Goal: Task Accomplishment & Management: Use online tool/utility

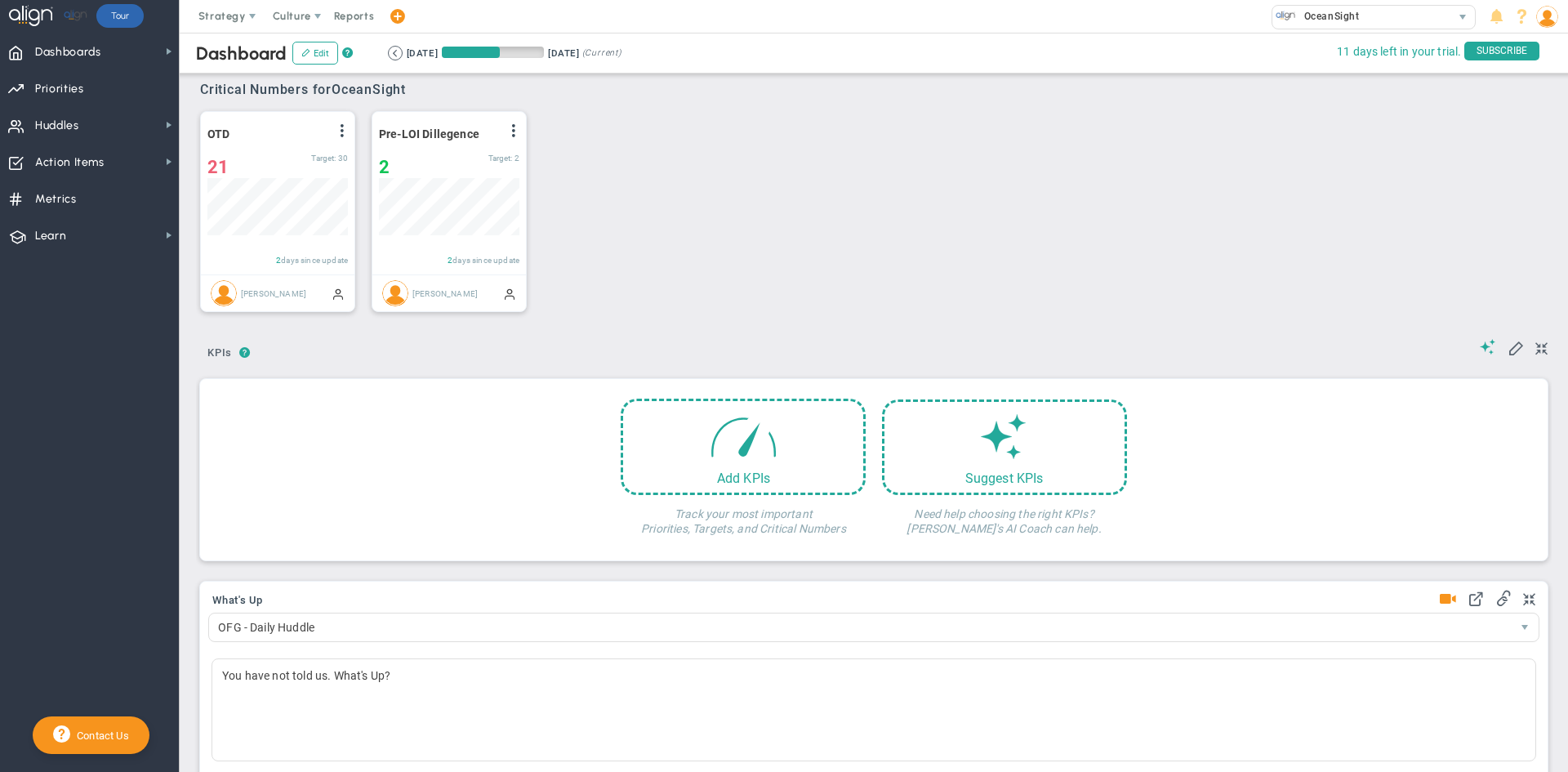
scroll to position [57, 141]
click at [79, 119] on span "Huddles" at bounding box center [57, 126] width 44 height 34
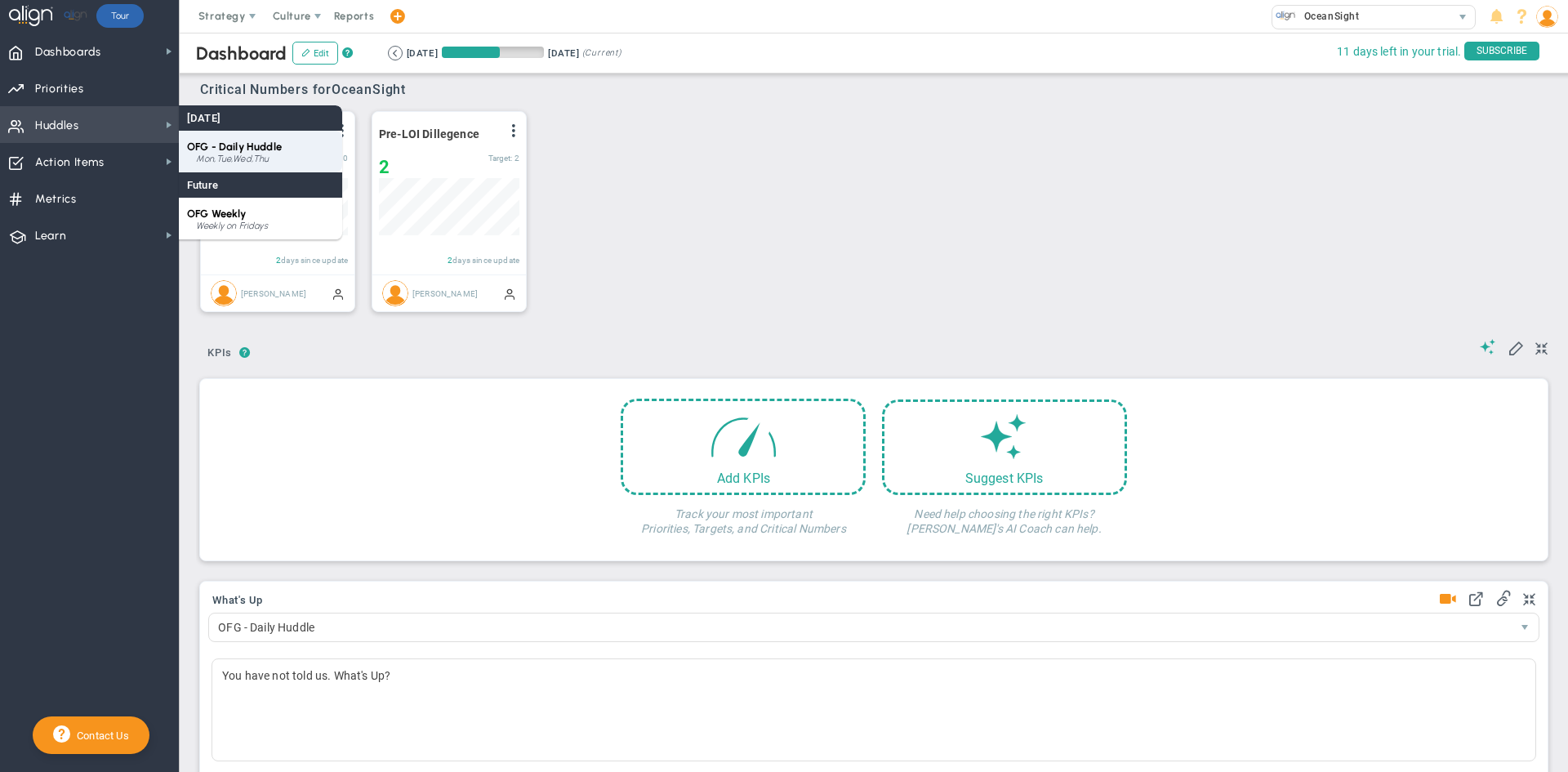
click at [235, 156] on div "Mon,Tue,Wed,Thu" at bounding box center [264, 160] width 138 height 10
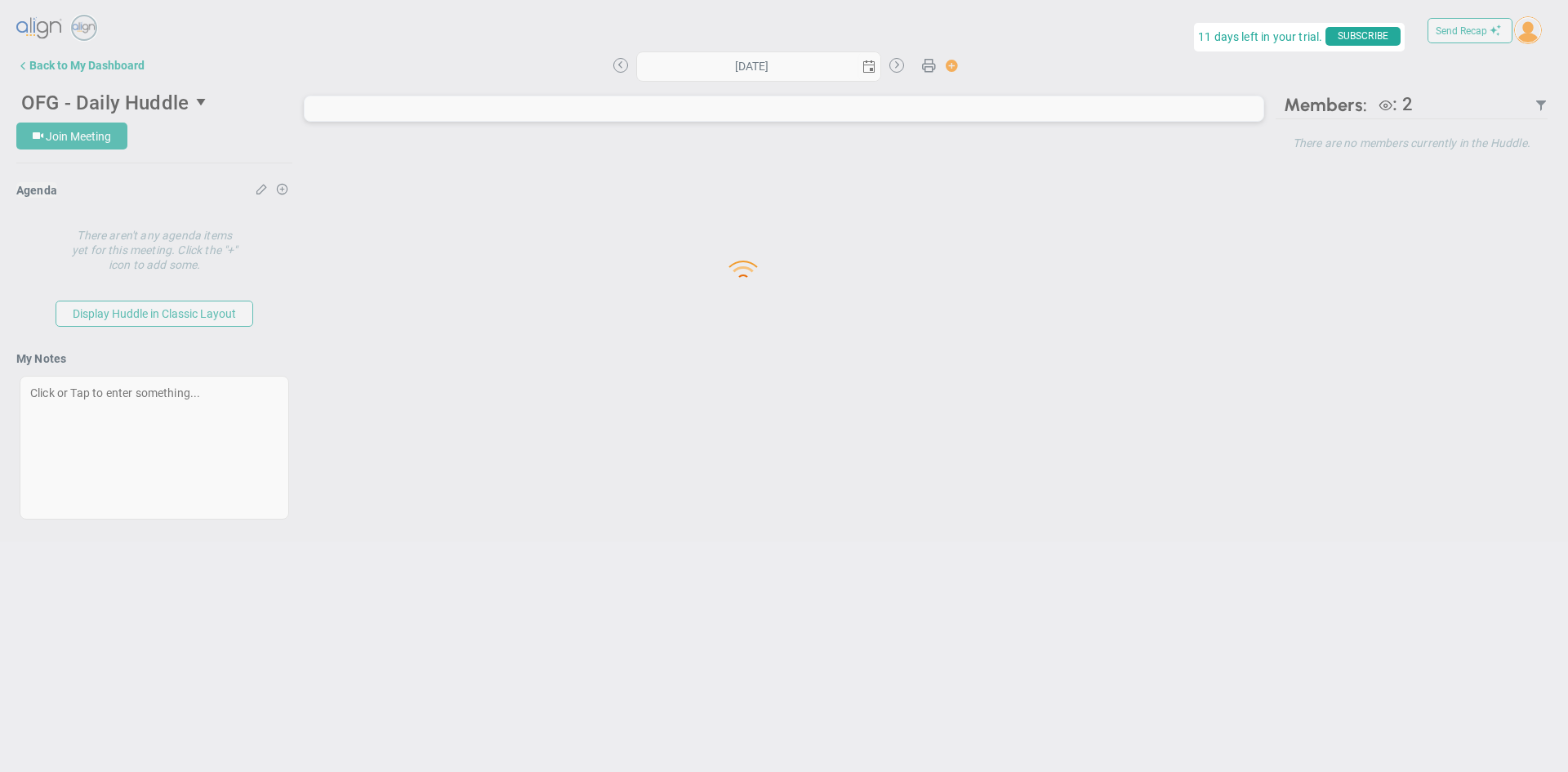
type input "[DATE]"
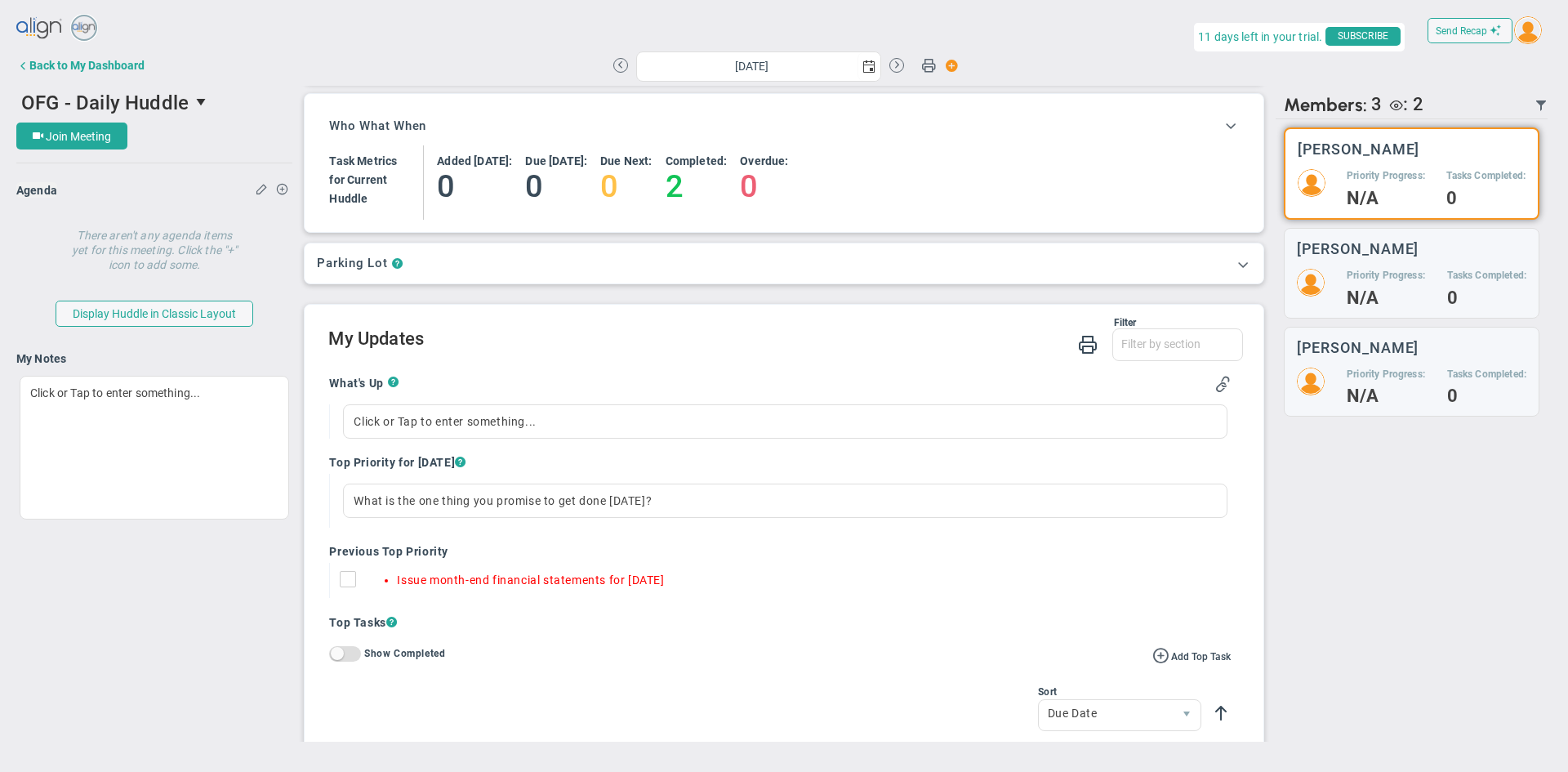
scroll to position [82, 0]
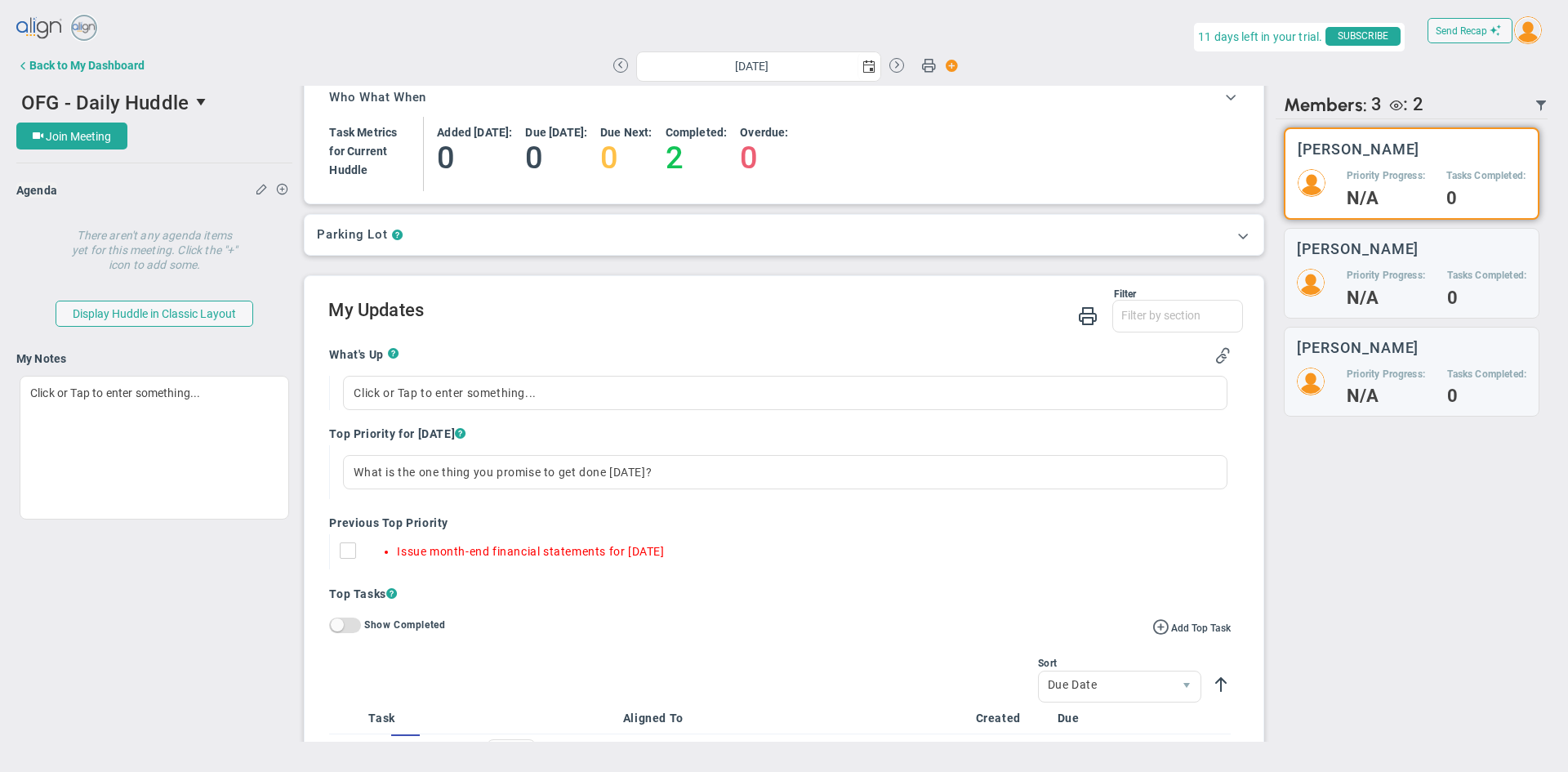
click at [351, 549] on input "Issue month-end financial statements for [DATE]" at bounding box center [352, 554] width 16 height 16
checkbox input "true"
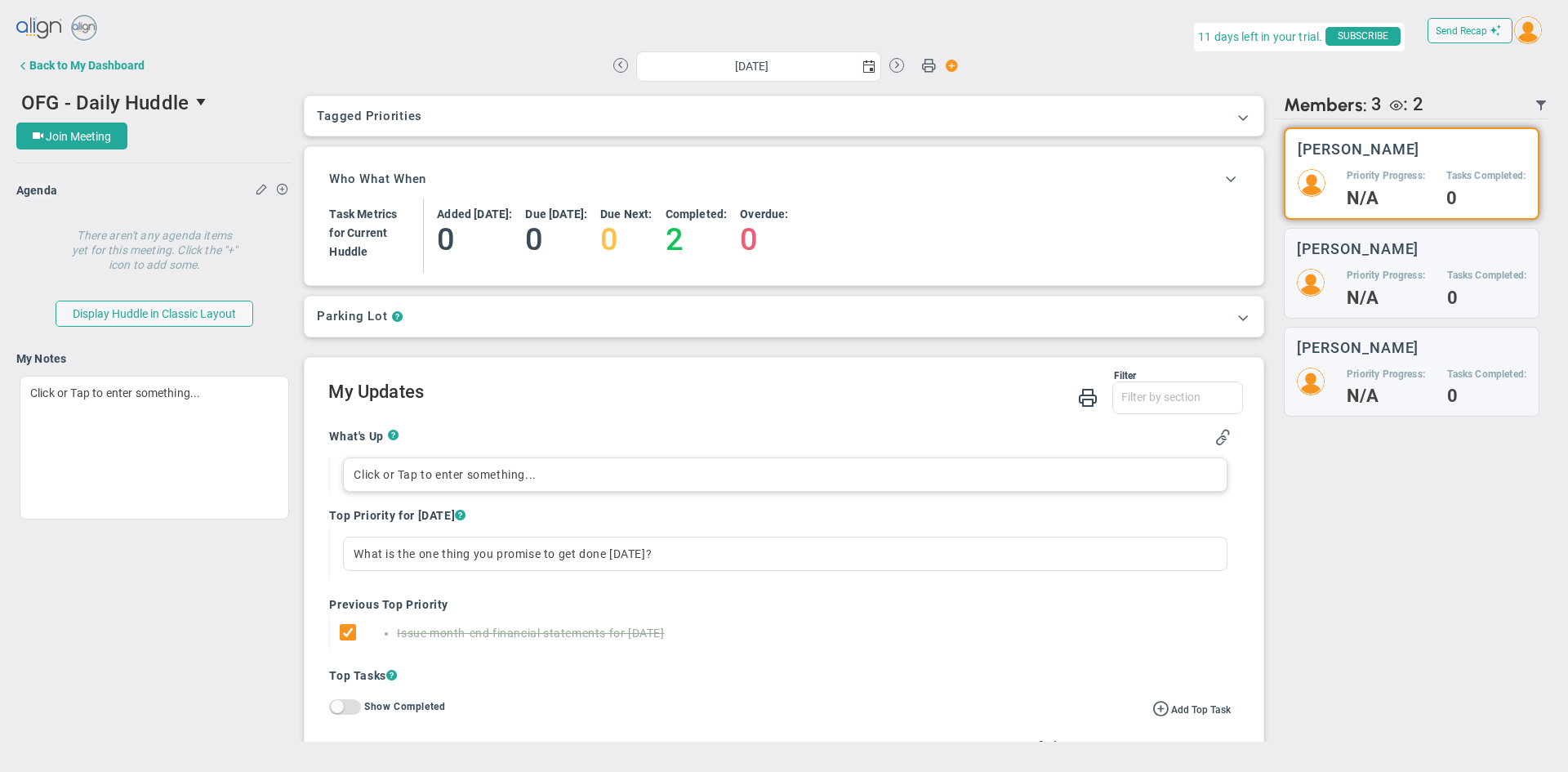
click at [367, 470] on div "Click or Tap to enter something..." at bounding box center [785, 474] width 884 height 34
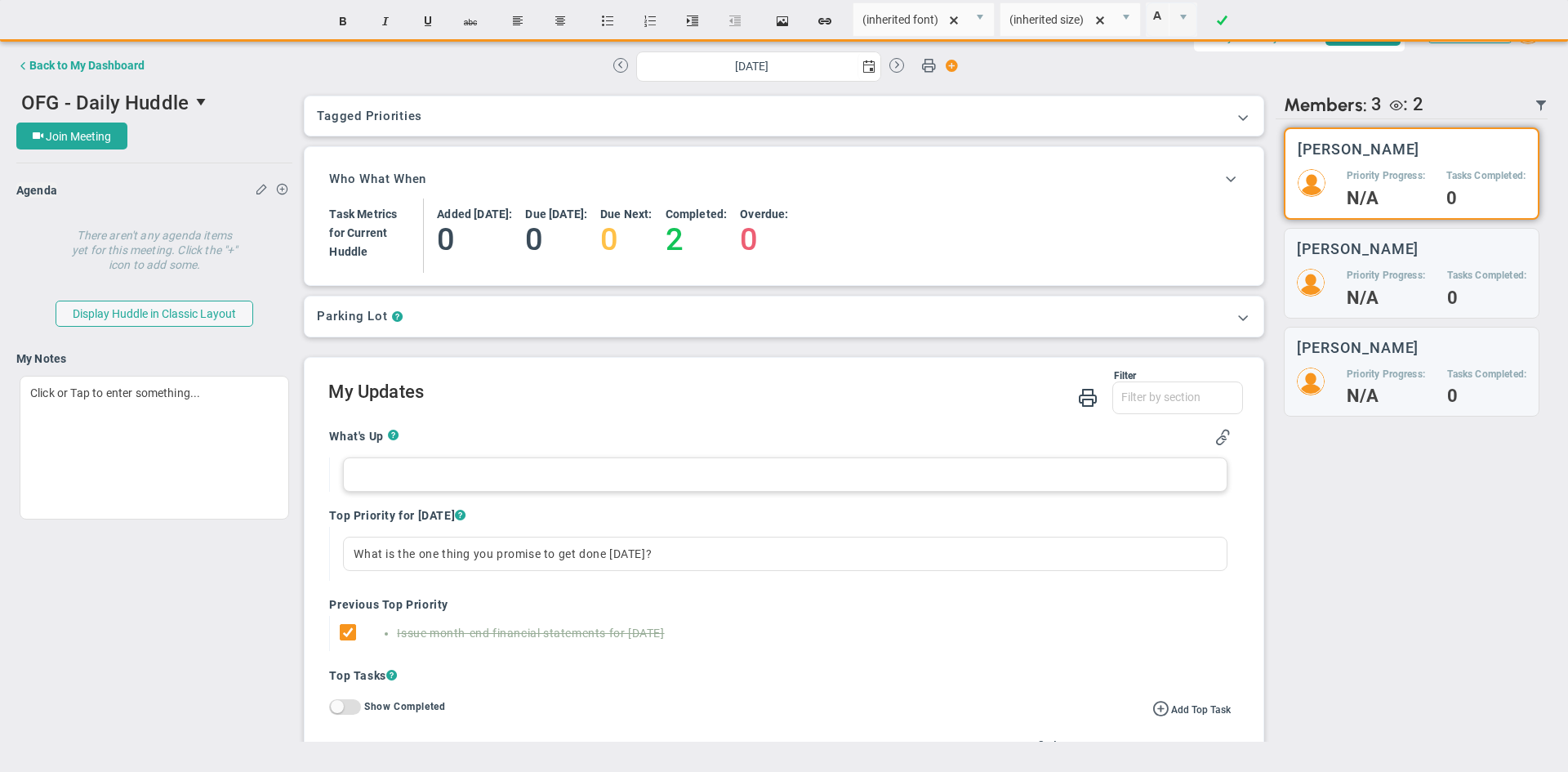
paste div
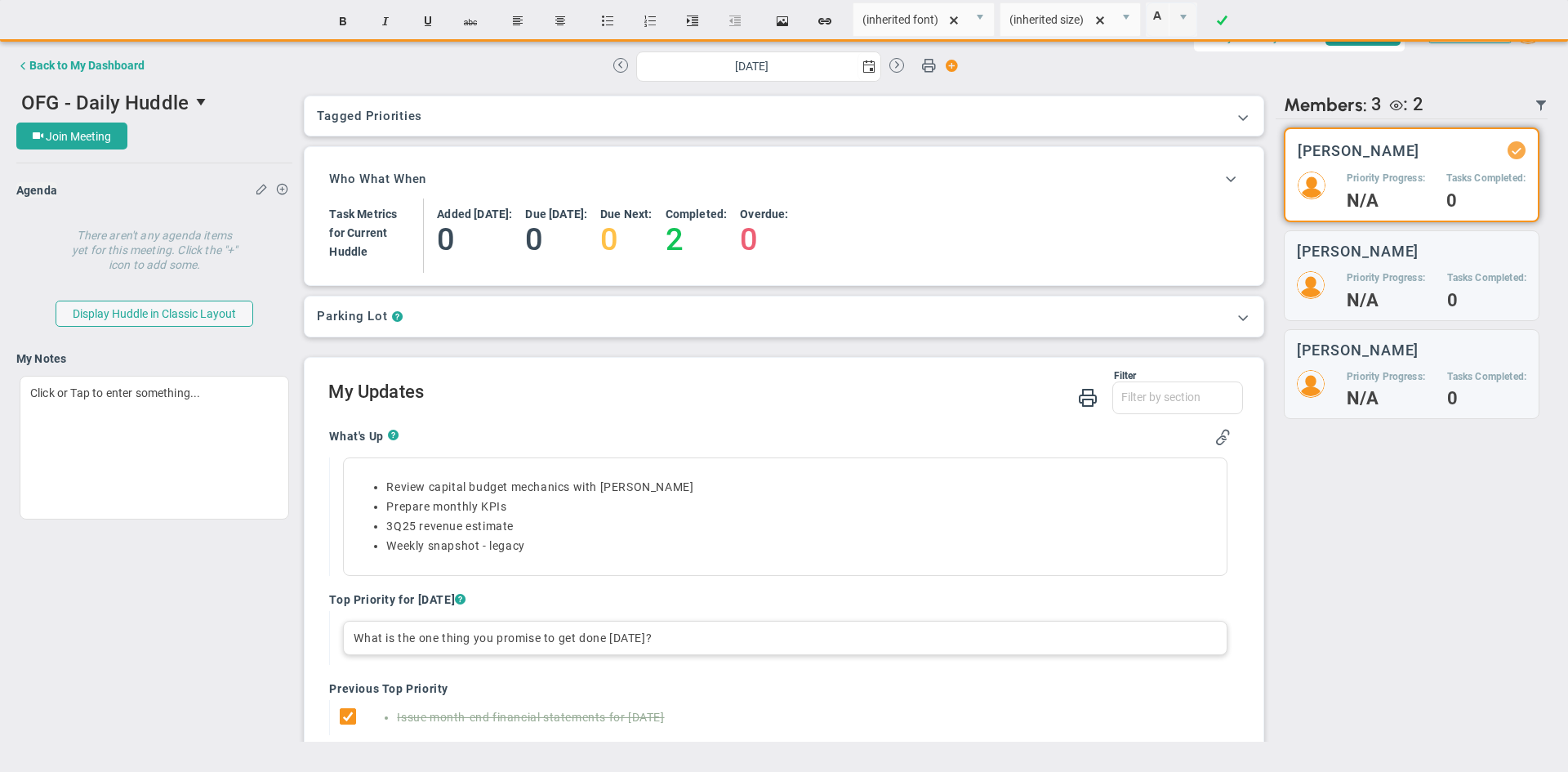
click at [354, 636] on div "What is the one thing you promise to get done today?" at bounding box center [785, 637] width 884 height 34
paste div
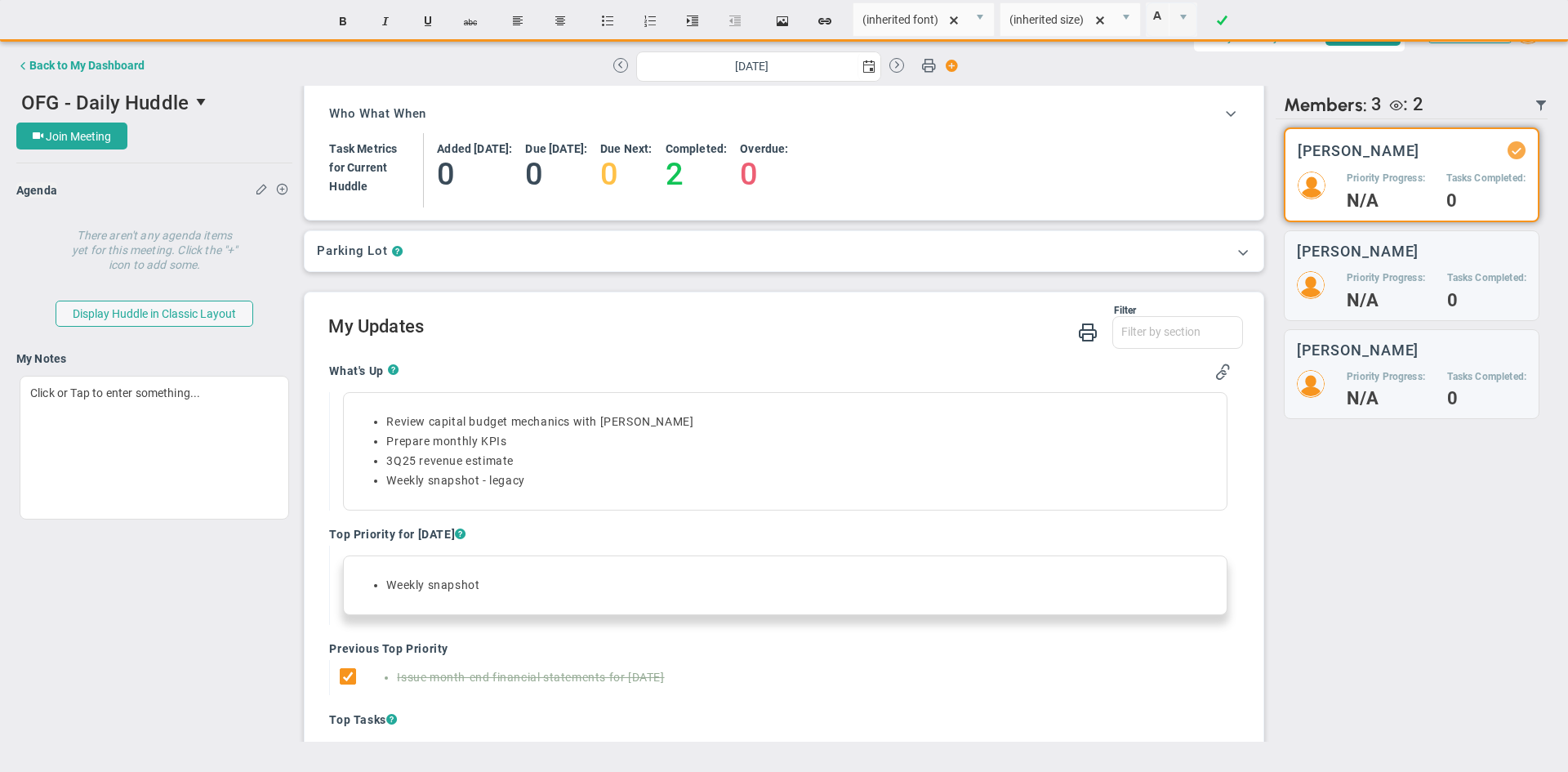
scroll to position [164, 0]
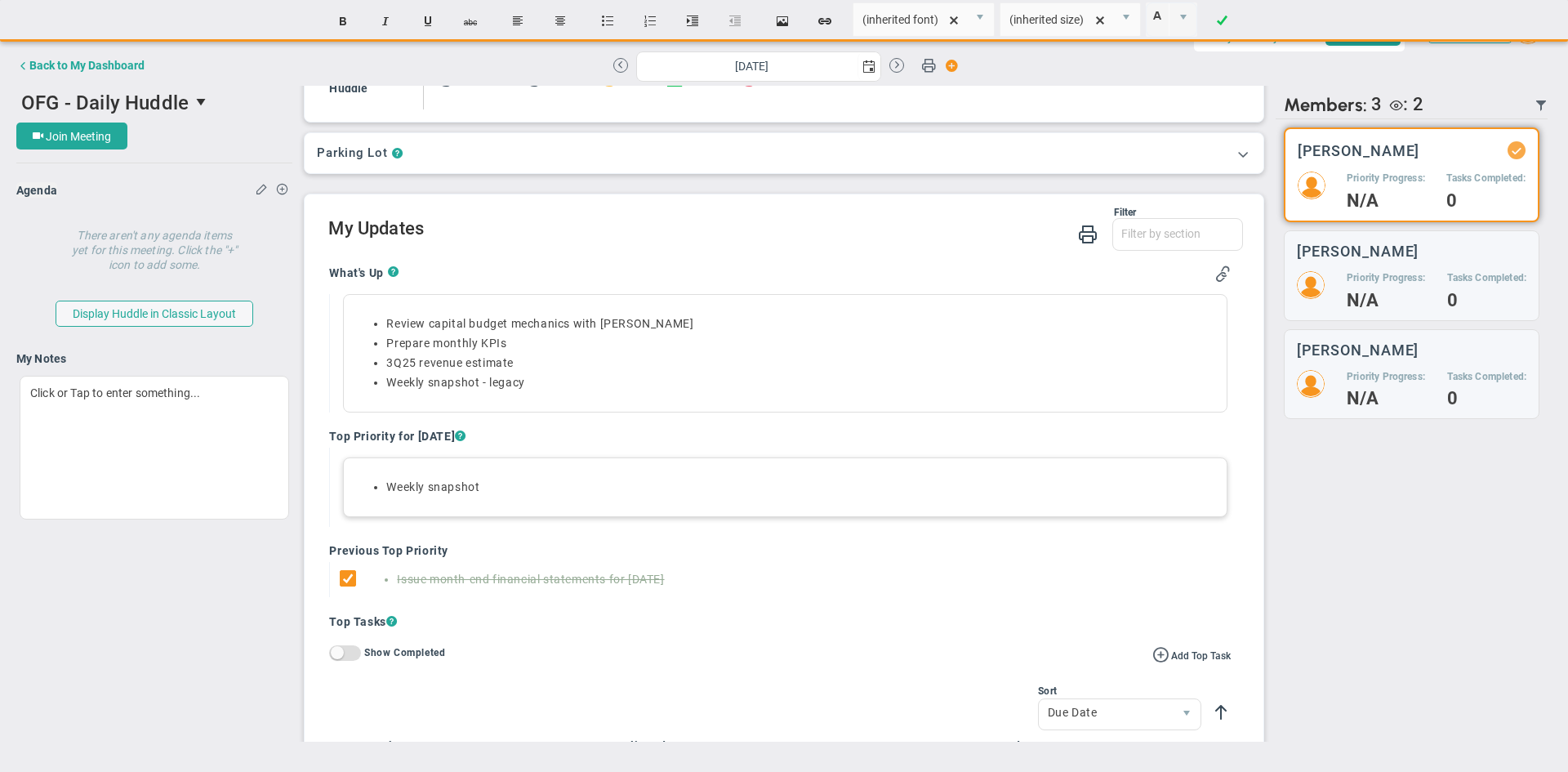
click at [553, 485] on li "Weekly snapshot" at bounding box center [801, 488] width 830 height 16
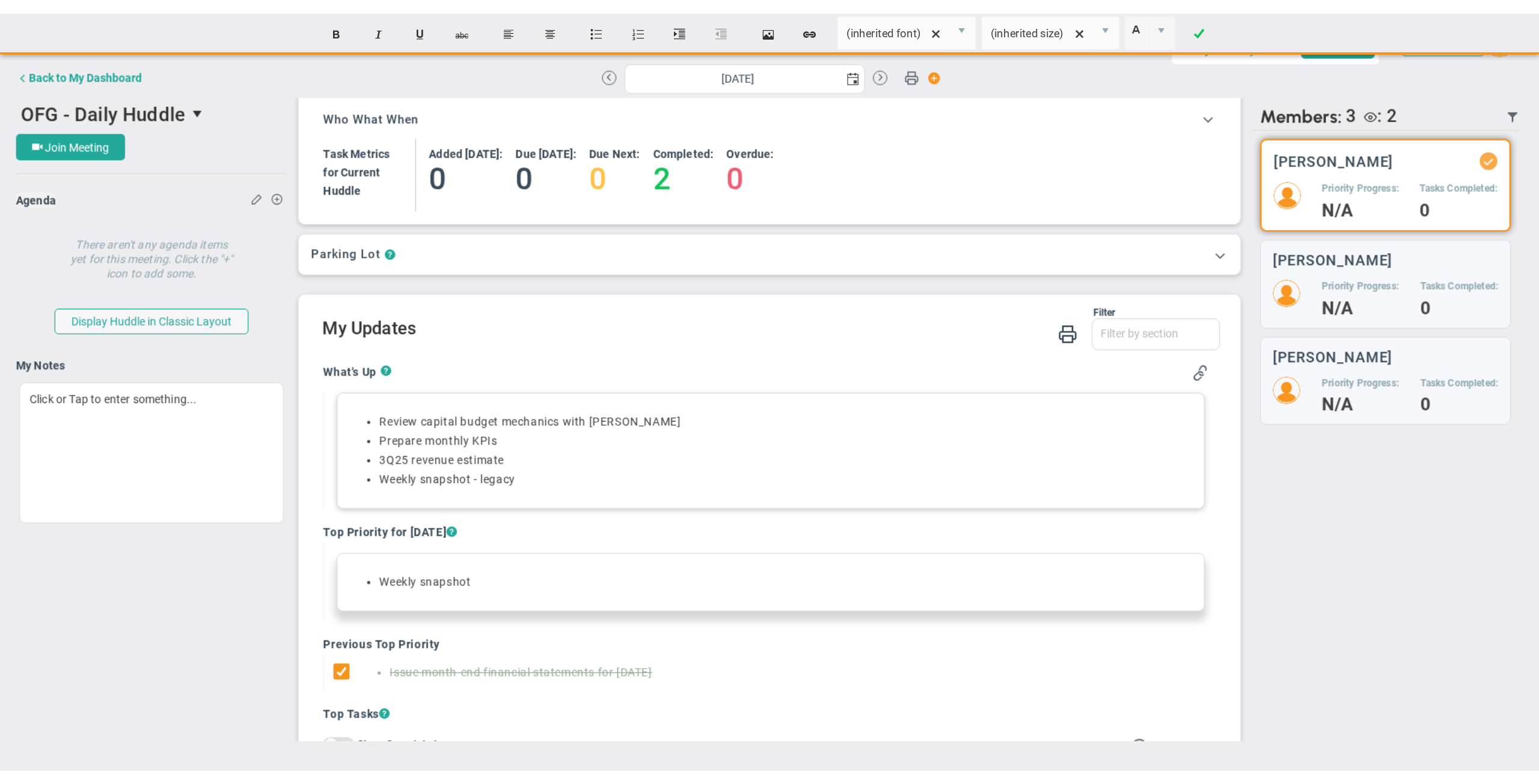
scroll to position [0, 0]
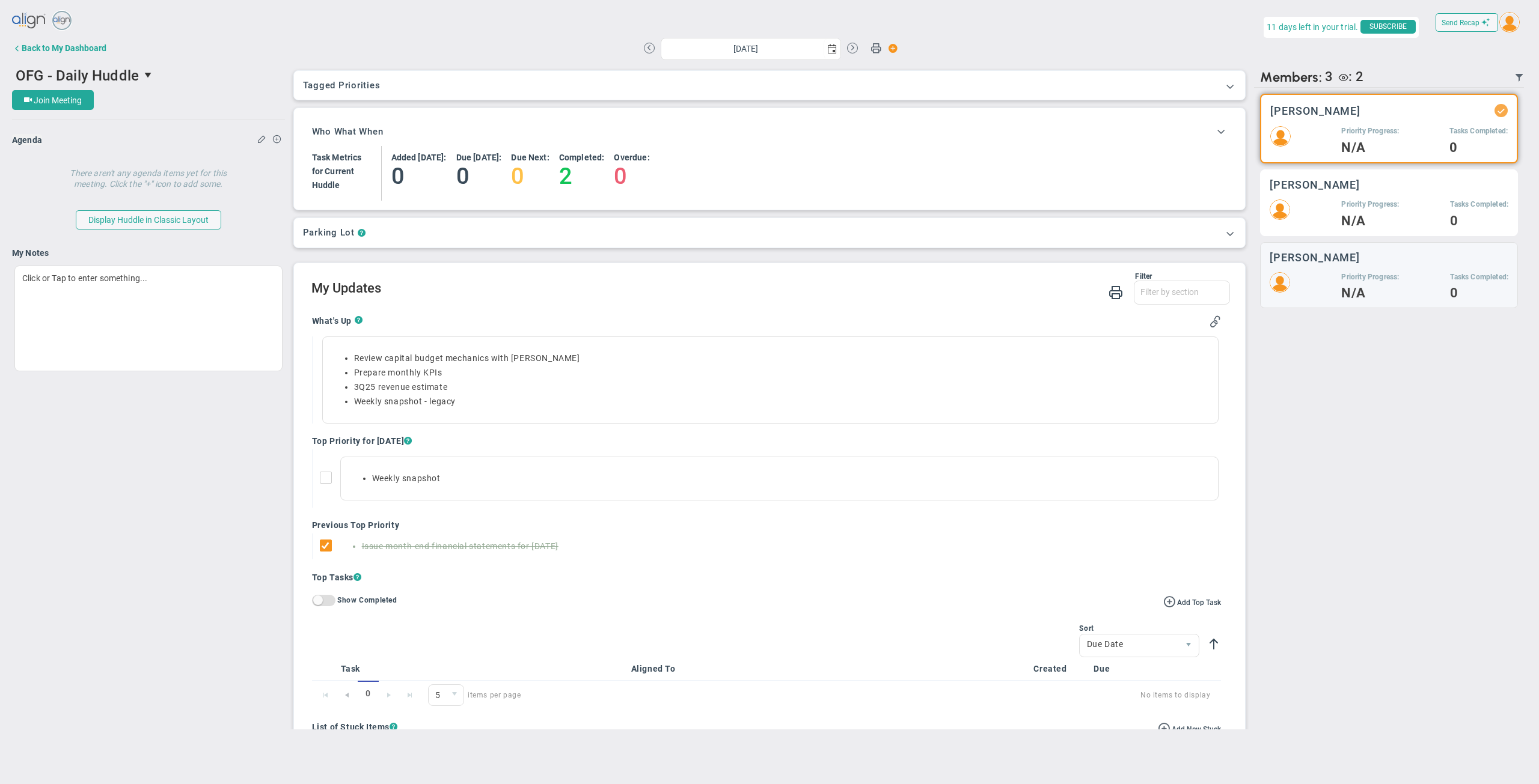
click at [1154, 195] on div "Alison Proctor Priority Progress: N/A Tasks Completed: 0" at bounding box center [1388, 203] width 258 height 67
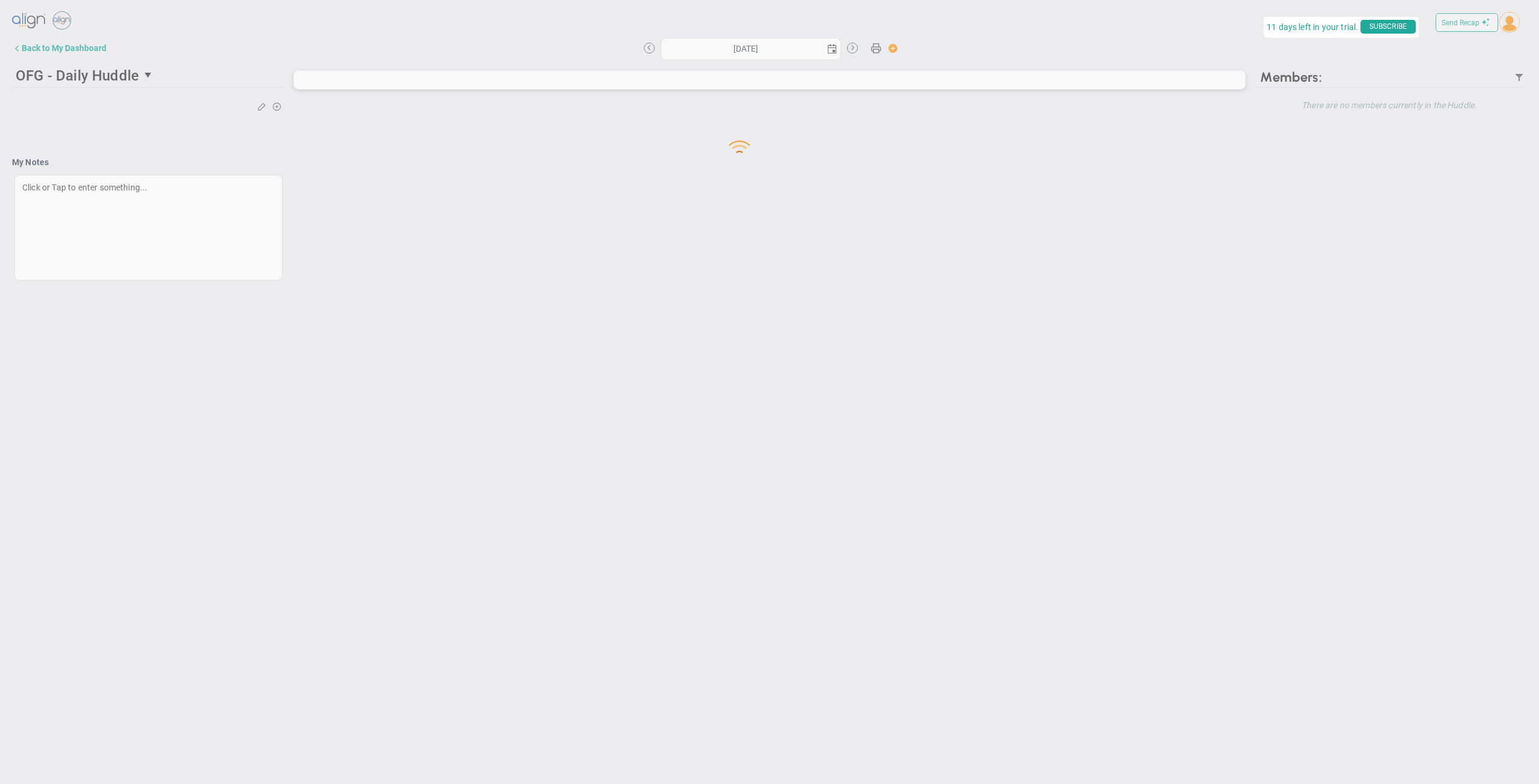
type input "[DATE]"
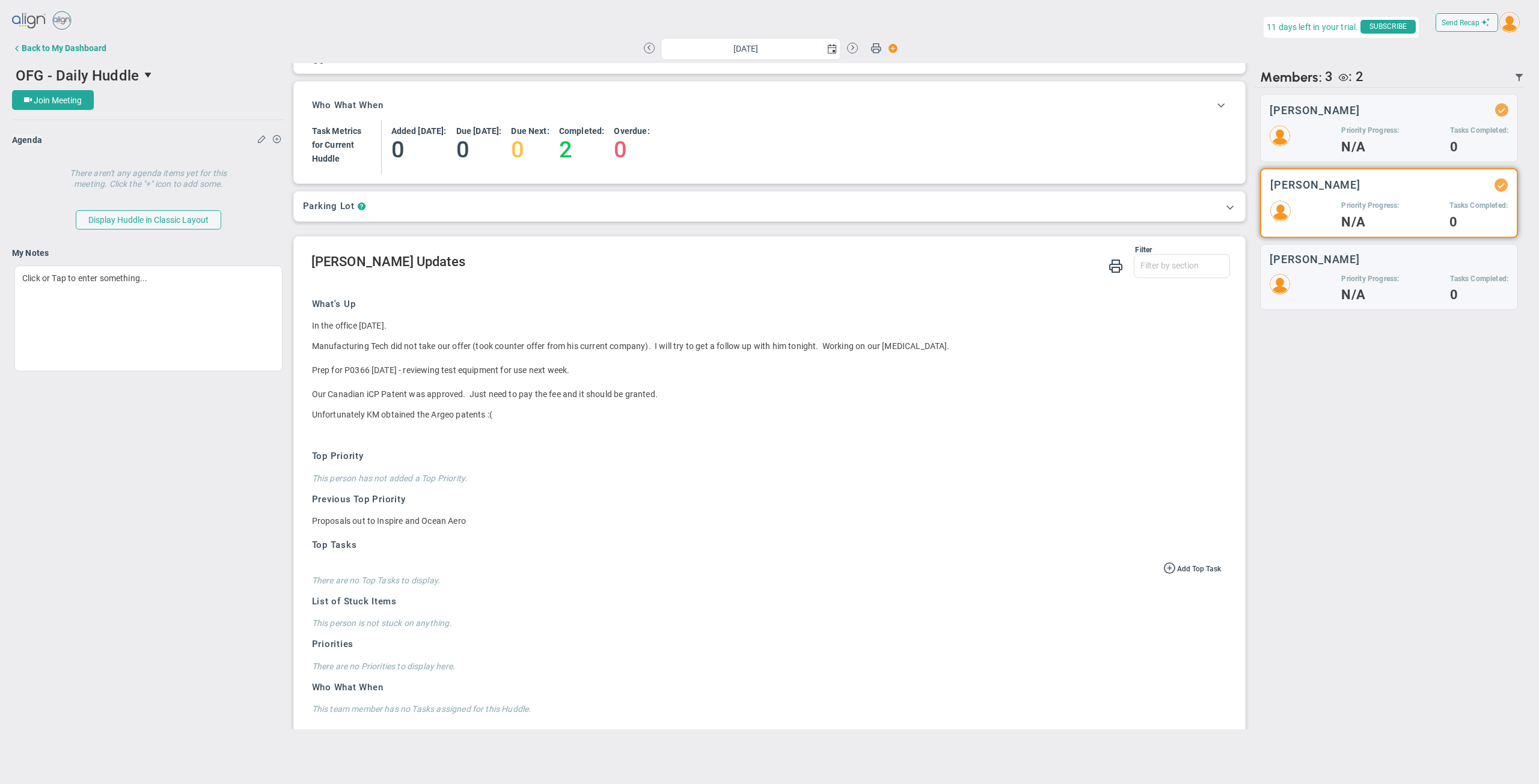
scroll to position [38, 0]
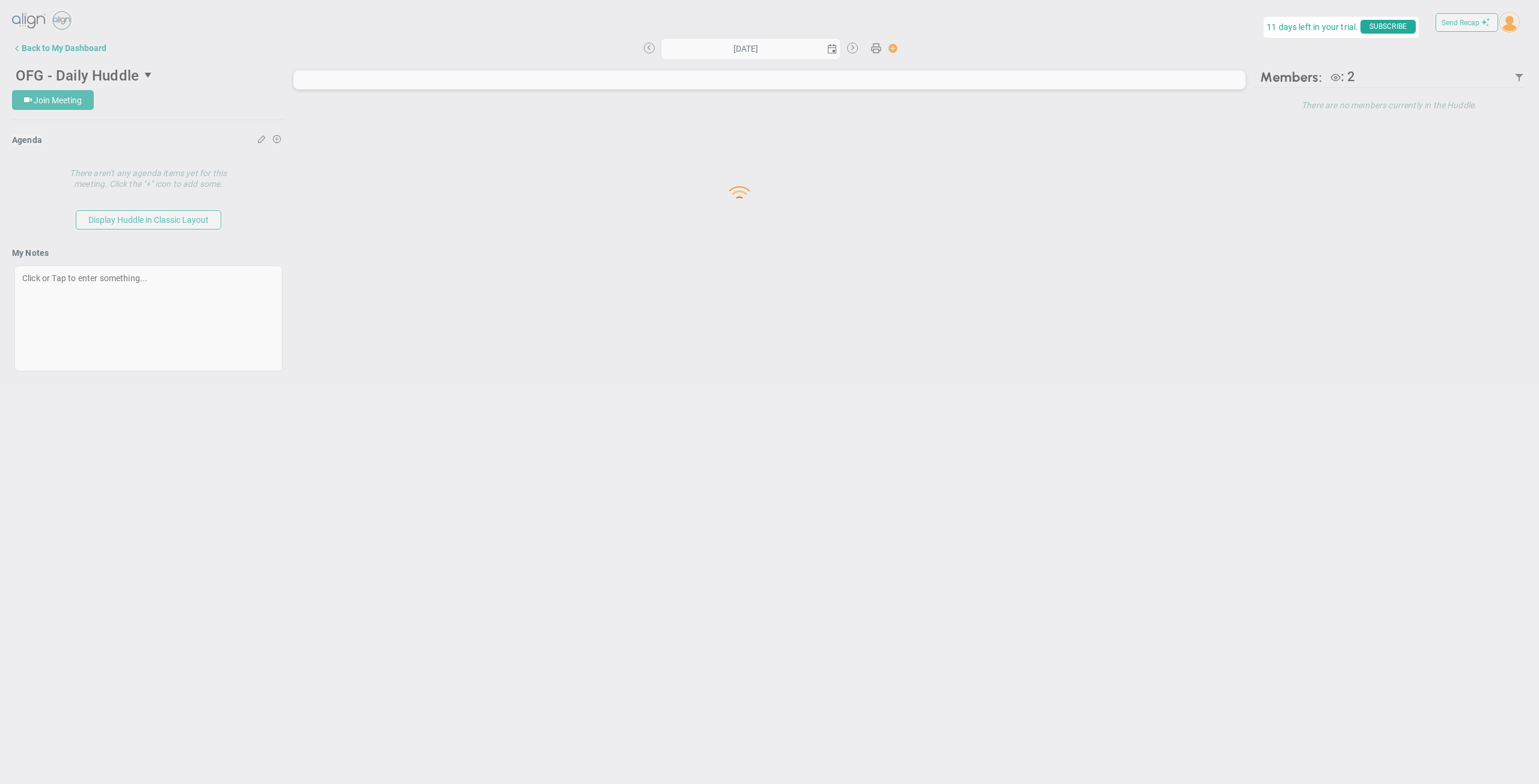
type input "[DATE]"
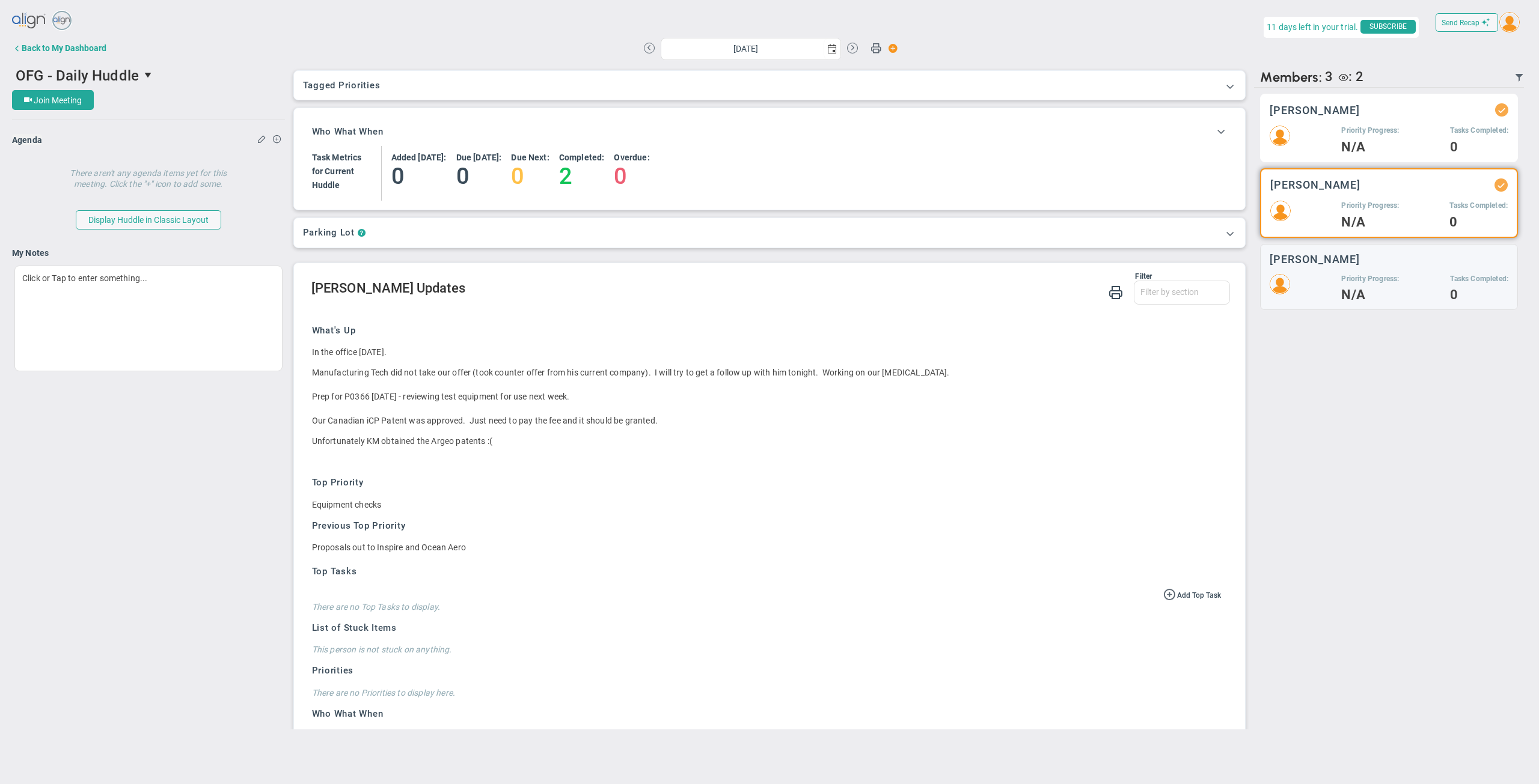
click at [1335, 134] on div "Priority Progress: N/A Tasks Completed: 0" at bounding box center [1388, 139] width 239 height 27
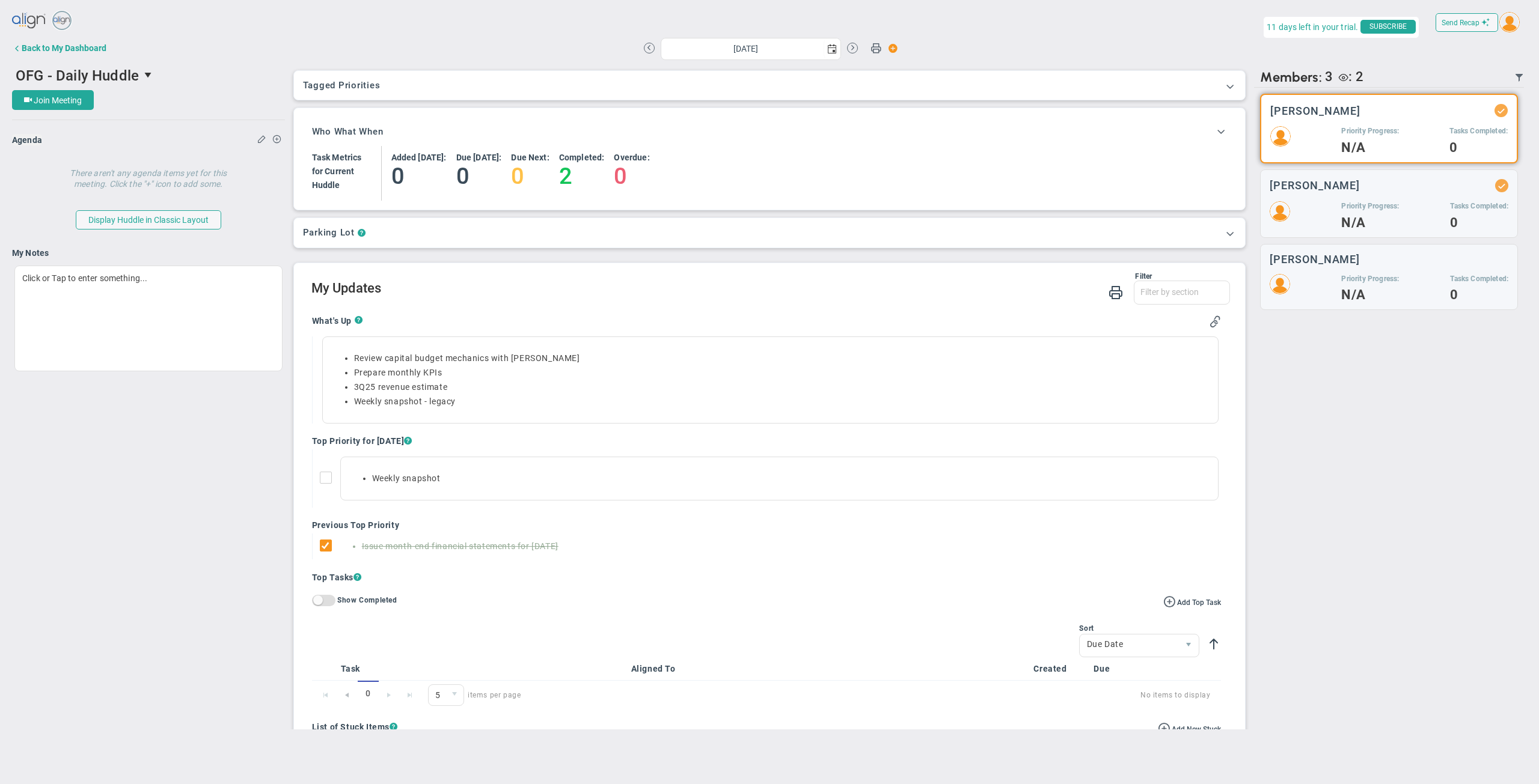
scroll to position [86, 0]
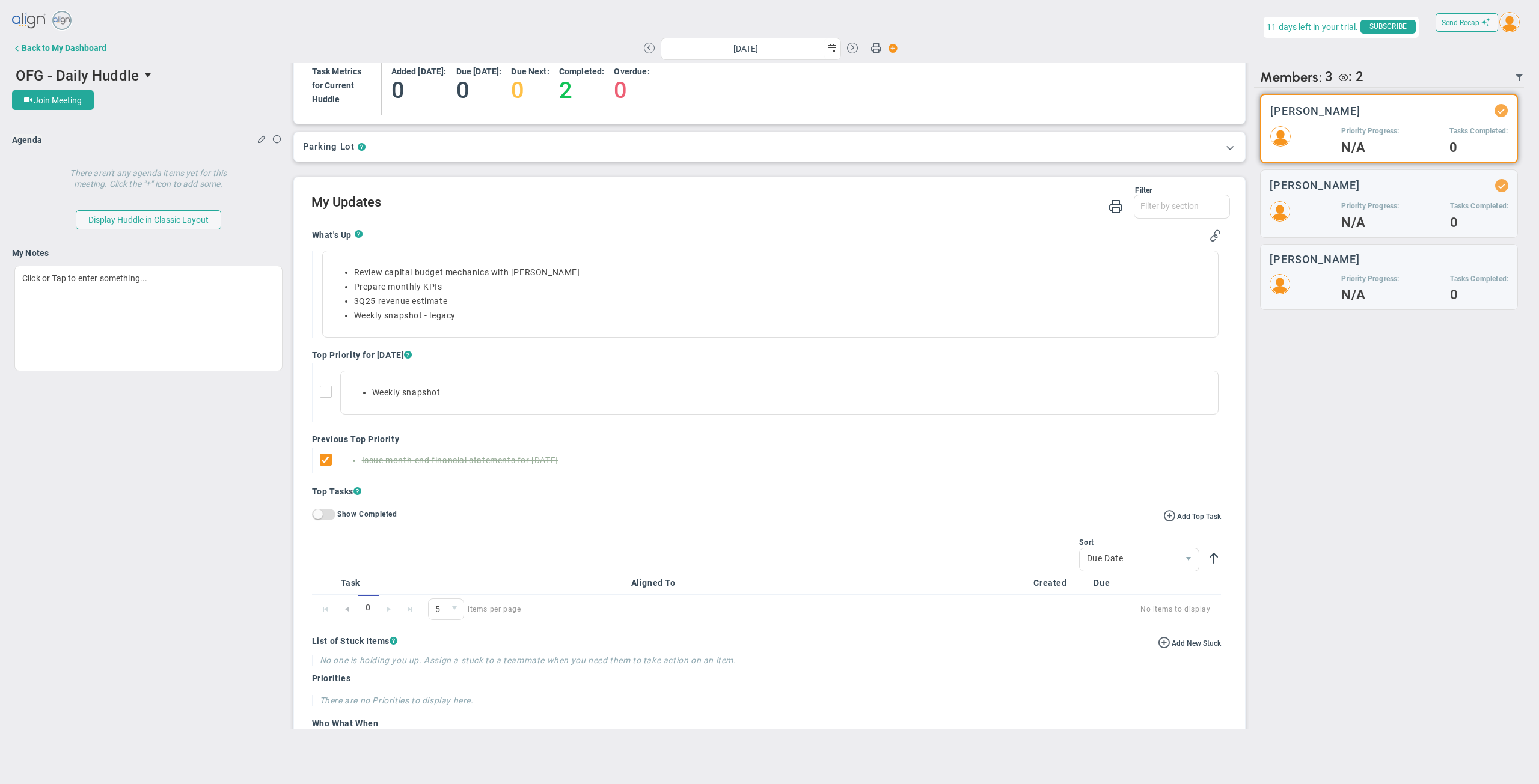
click at [1515, 21] on img at bounding box center [1510, 22] width 21 height 21
click at [1508, 28] on img at bounding box center [1510, 22] width 21 height 21
click at [1510, 28] on img at bounding box center [1510, 22] width 21 height 21
click at [1471, 141] on span "Sign Out" at bounding box center [1492, 144] width 91 height 24
